Goal: Information Seeking & Learning: Learn about a topic

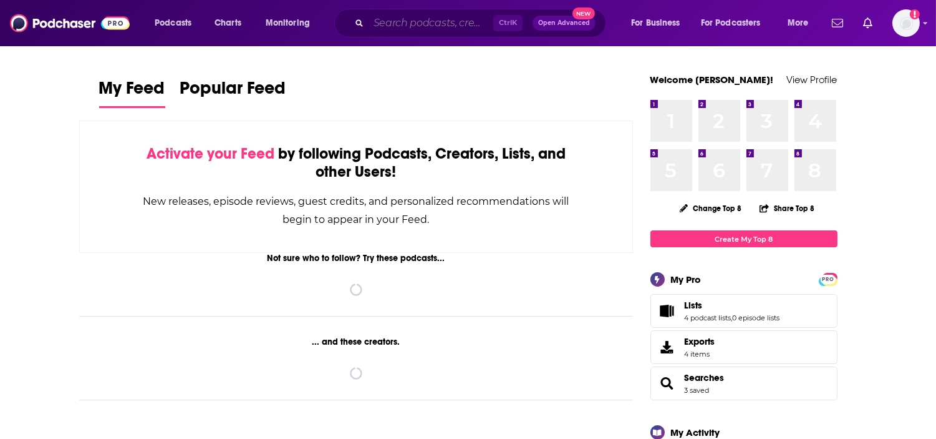
click at [408, 21] on input "Search podcasts, credits, & more..." at bounding box center [431, 23] width 125 height 20
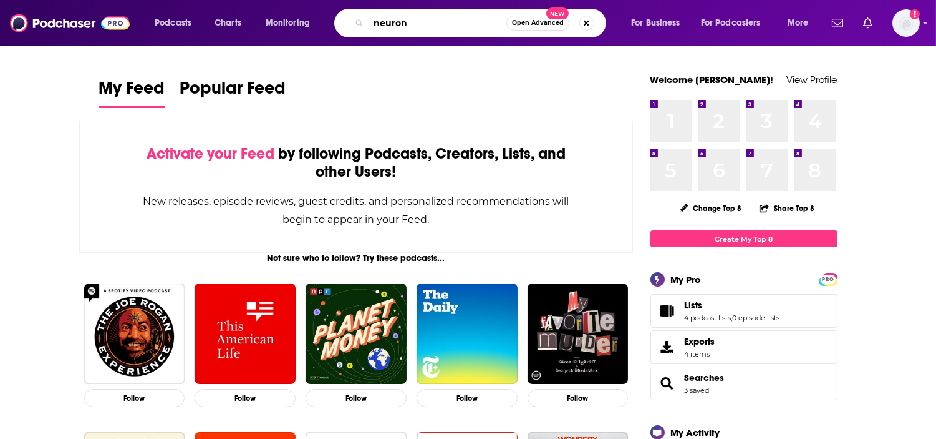
type input "neuron"
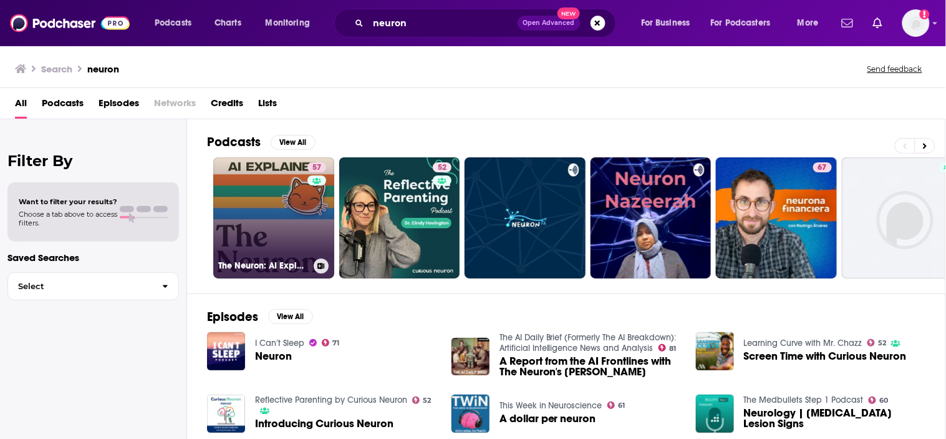
click at [273, 203] on link "57 The Neuron: AI Explained" at bounding box center [273, 217] width 121 height 121
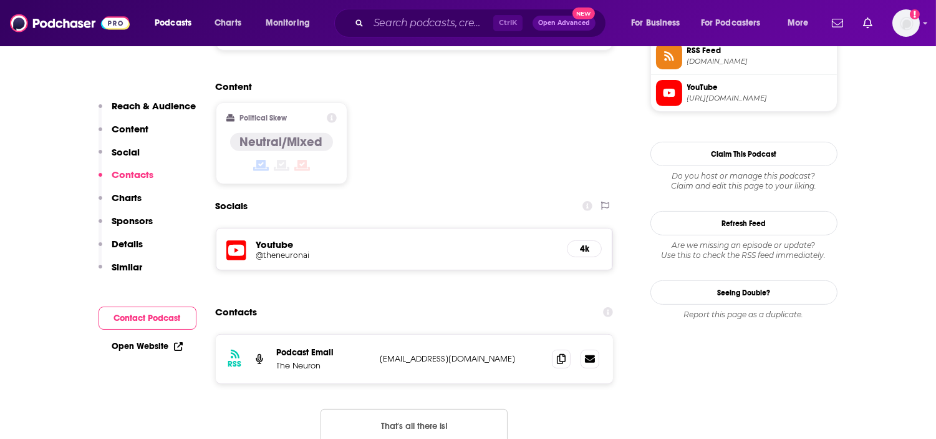
scroll to position [1039, 0]
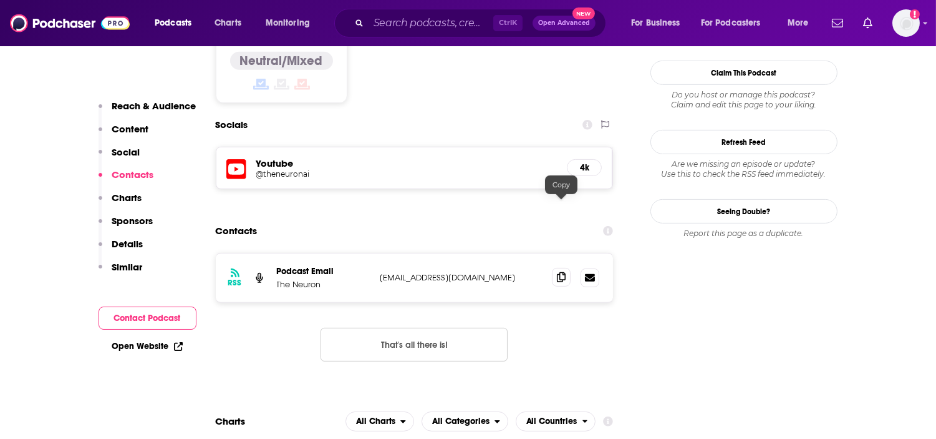
click at [564, 272] on icon at bounding box center [561, 277] width 9 height 10
click at [554, 268] on span at bounding box center [561, 277] width 19 height 19
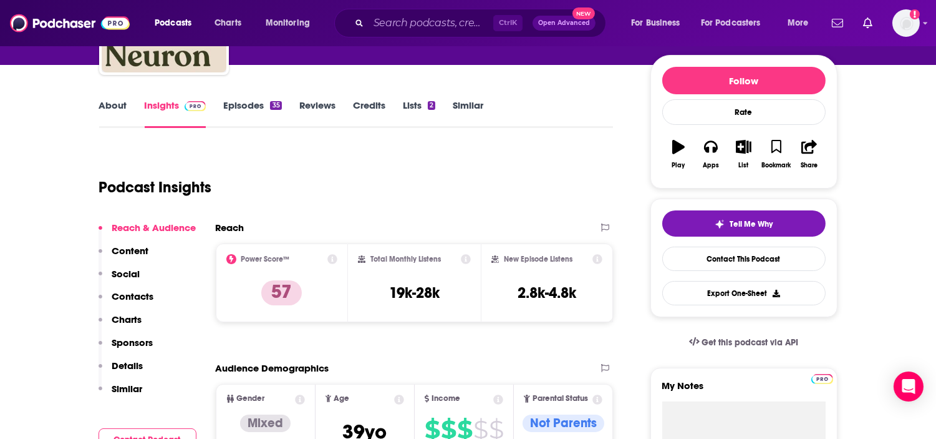
scroll to position [0, 0]
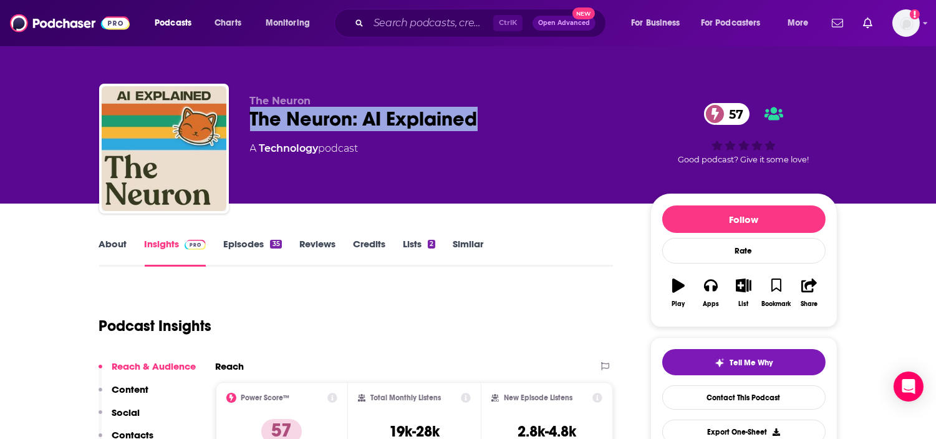
drag, startPoint x: 490, startPoint y: 113, endPoint x: 237, endPoint y: 113, distance: 252.7
click at [238, 112] on div "The Neuron The Neuron: AI Explained 57 A Technology podcast 57 Good podcast? Gi…" at bounding box center [468, 151] width 739 height 135
copy h2 "The Neuron: AI Explained"
